Goal: Download file/media

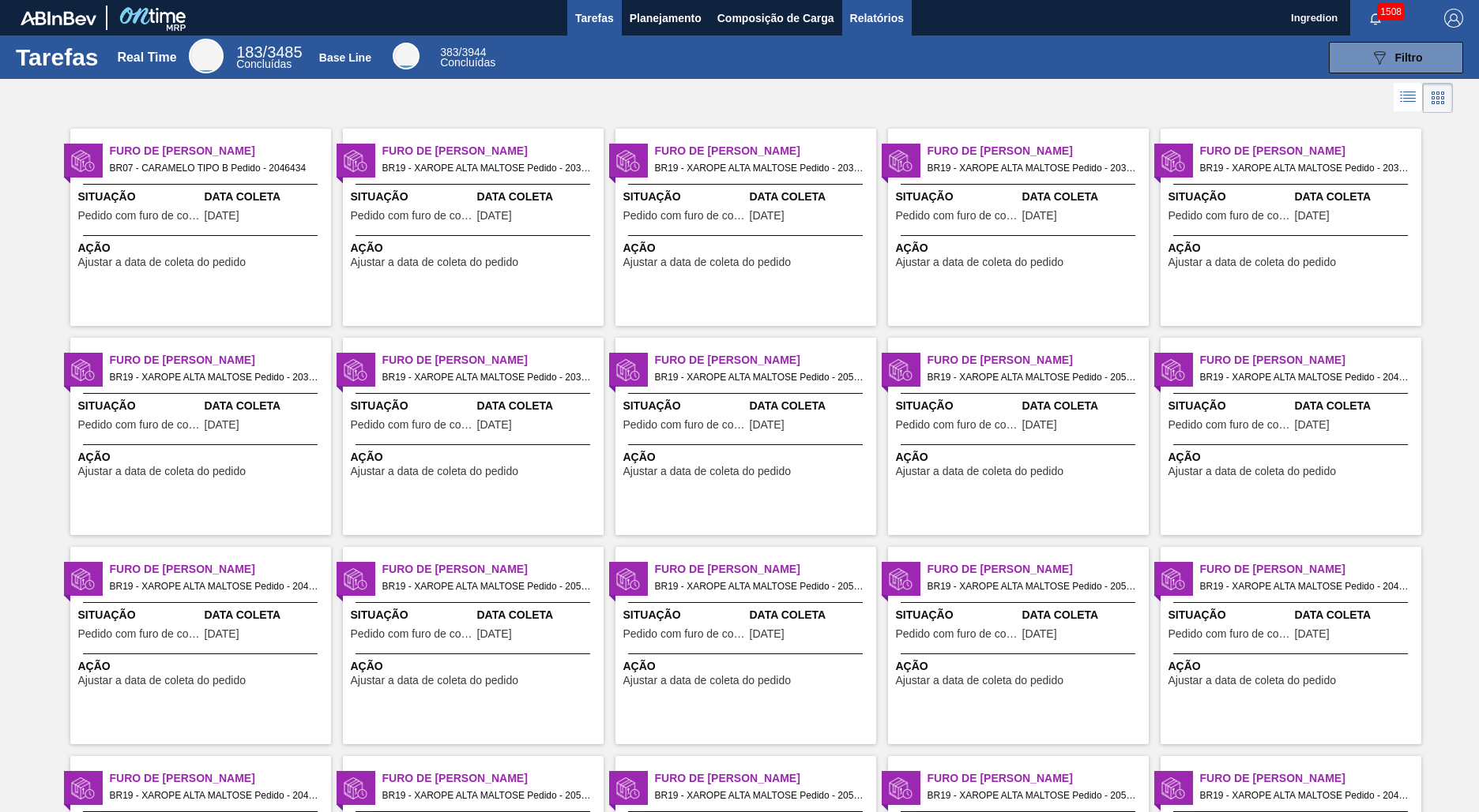
click at [875, 17] on span "Relatórios" at bounding box center [877, 18] width 54 height 19
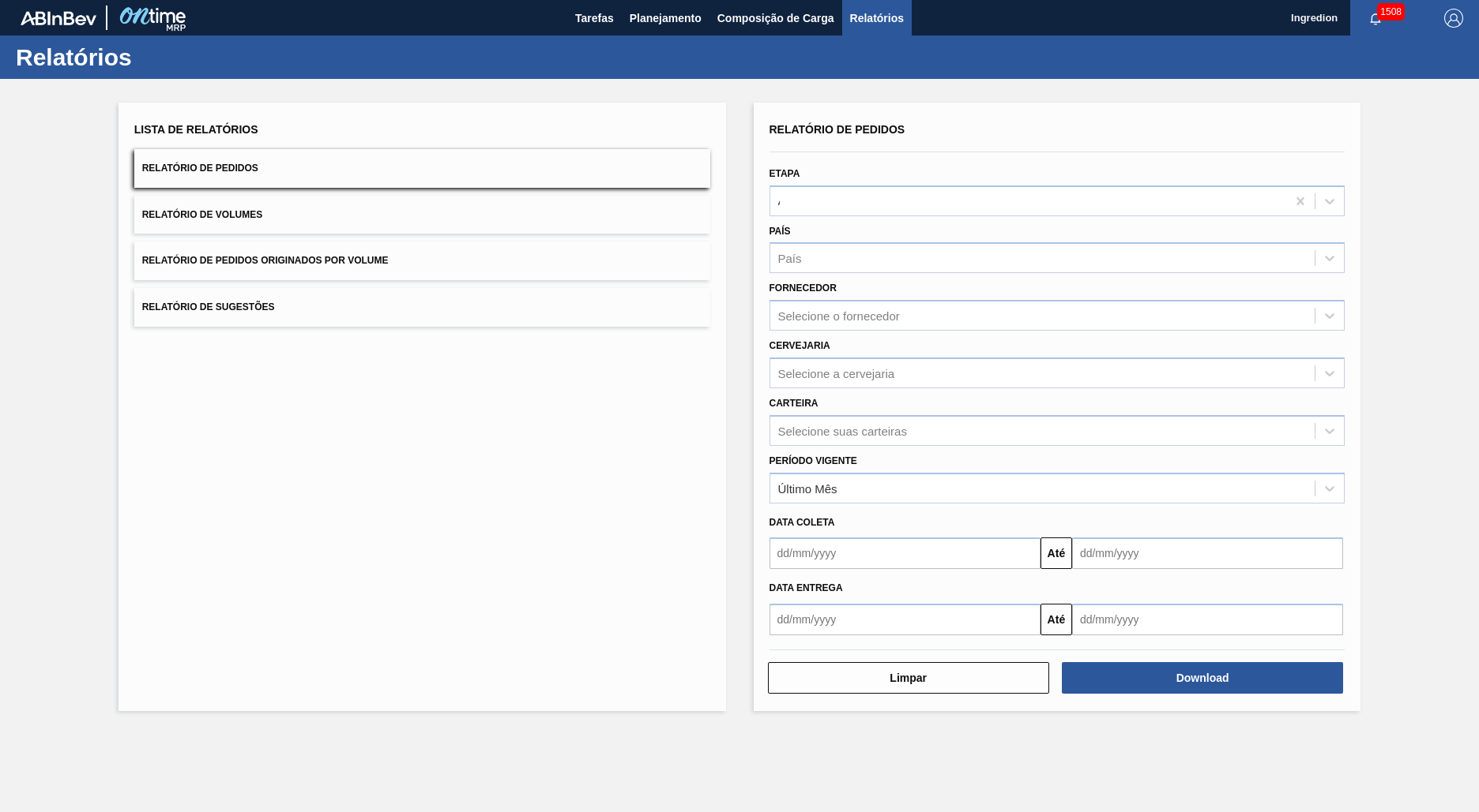
type input "Aguardando Faturamento"
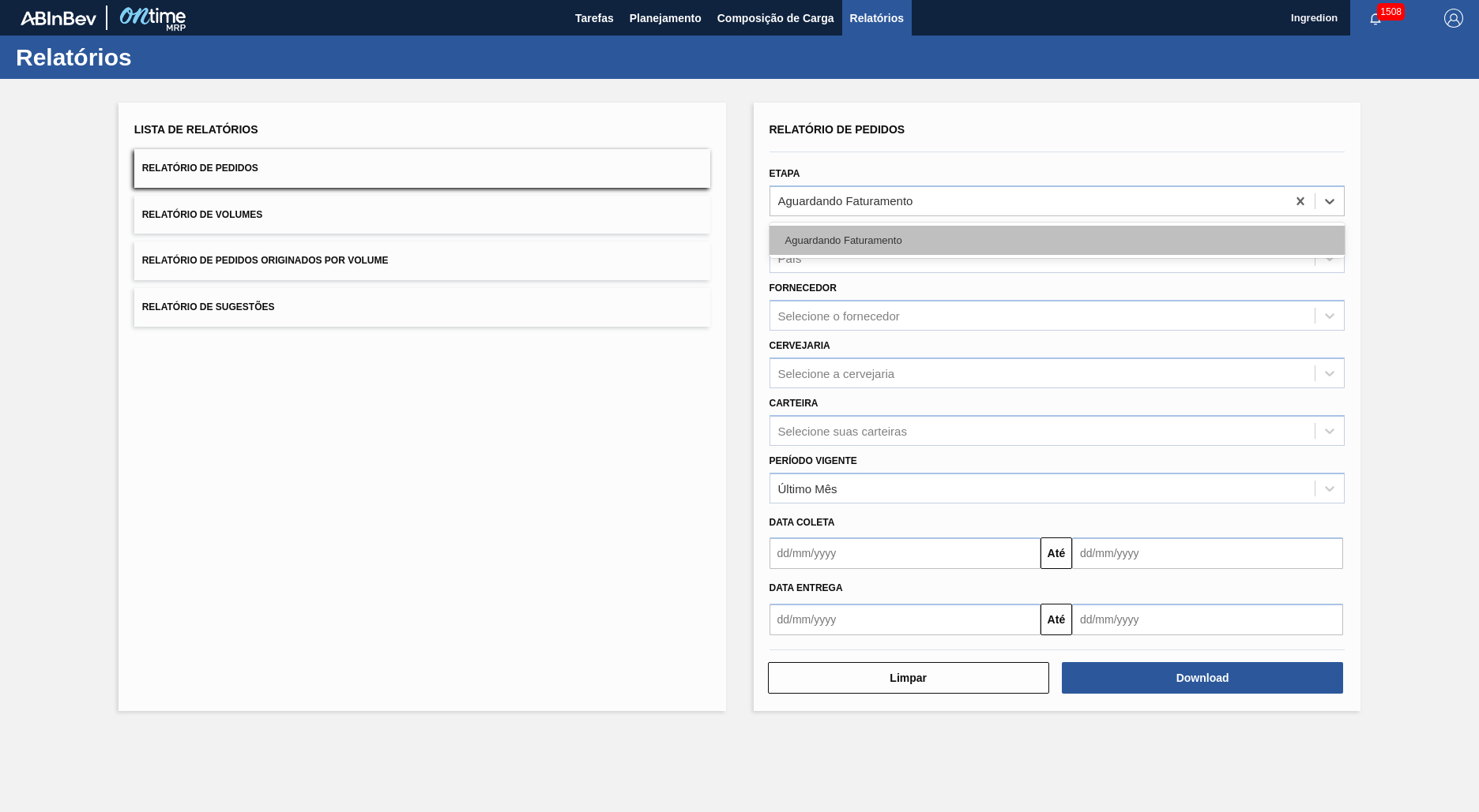
click at [1056, 240] on div "Aguardando Faturamento" at bounding box center [1057, 240] width 576 height 29
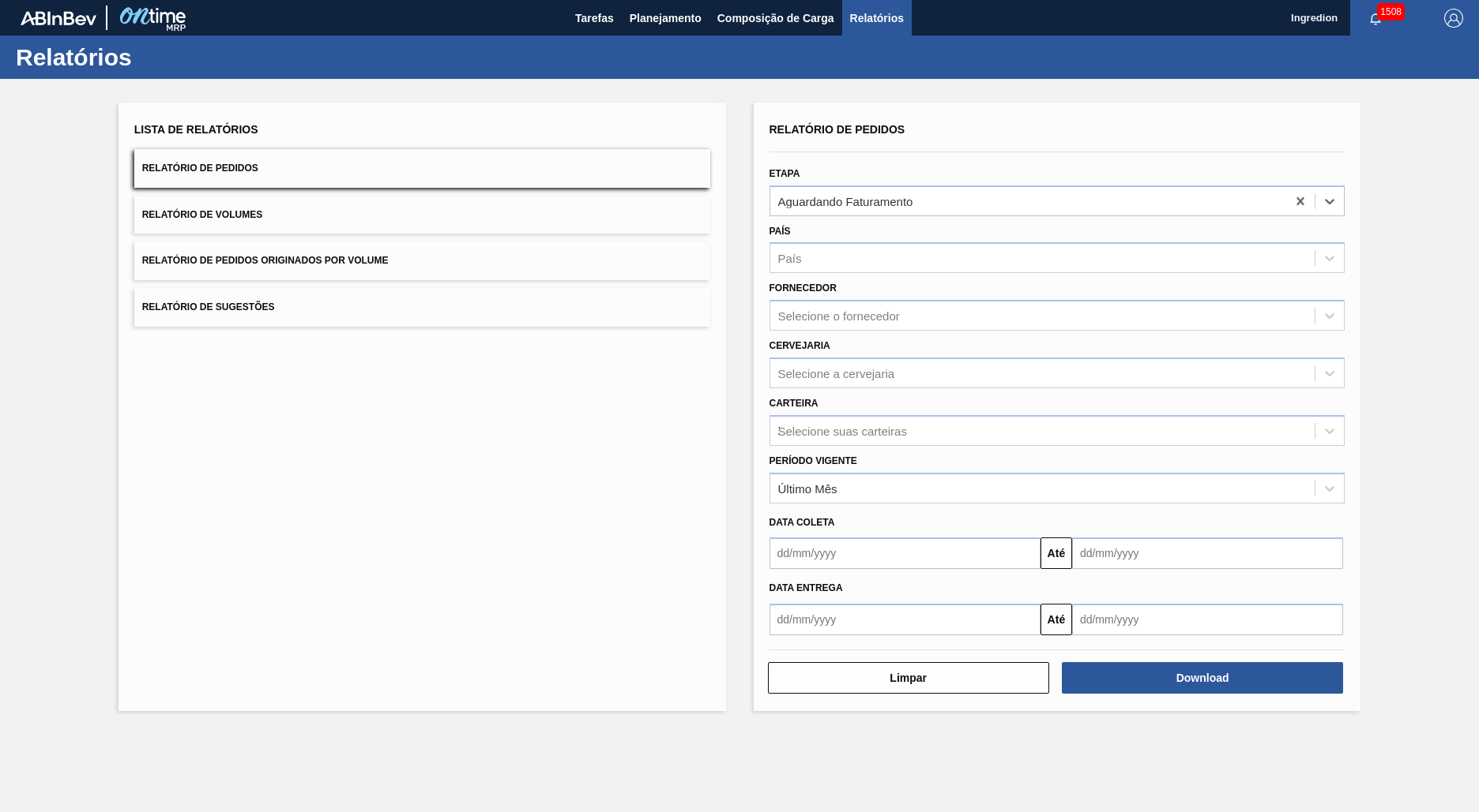
type input "Xarope"
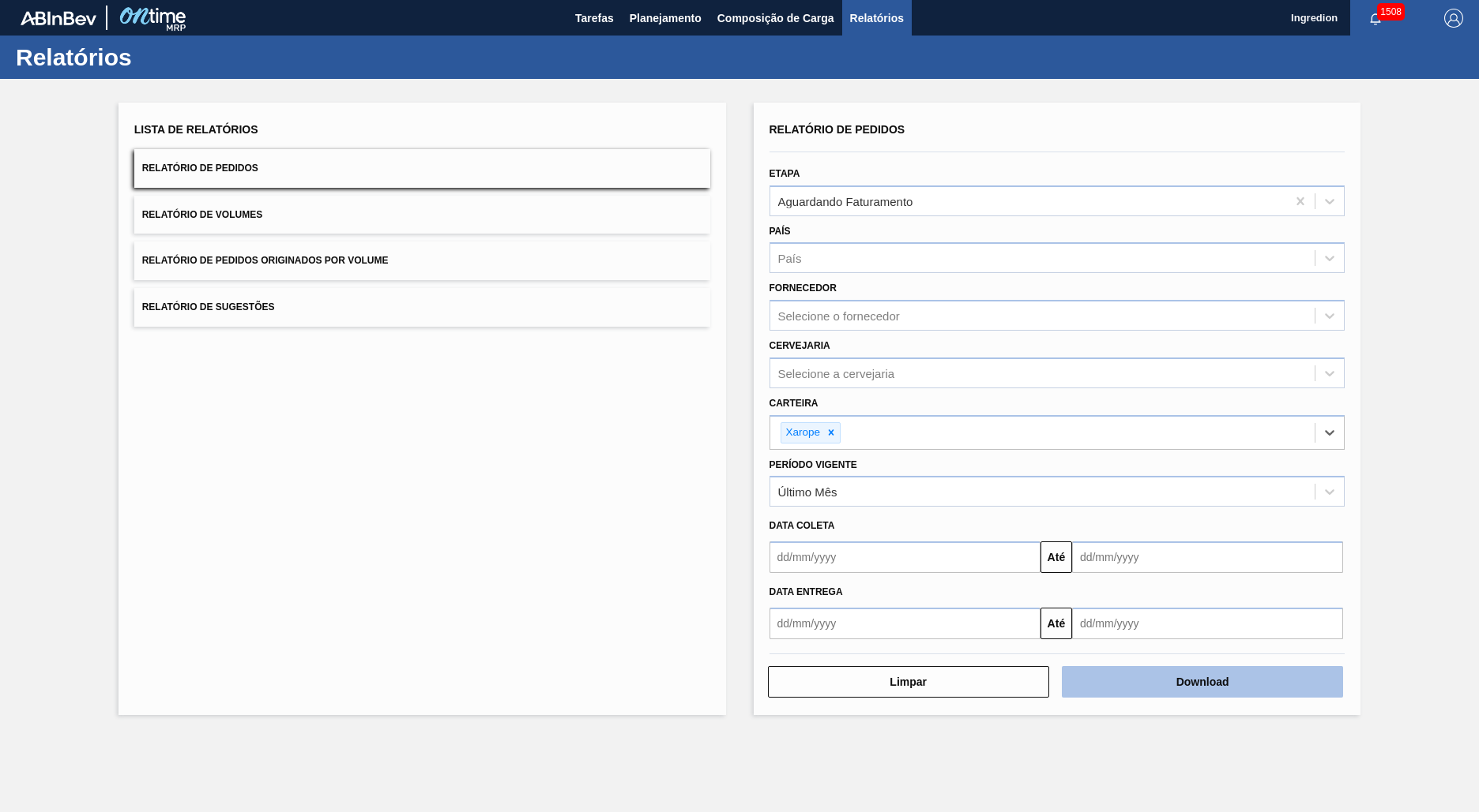
click at [1202, 682] on button "Download" at bounding box center [1201, 681] width 281 height 32
